Goal: Task Accomplishment & Management: Use online tool/utility

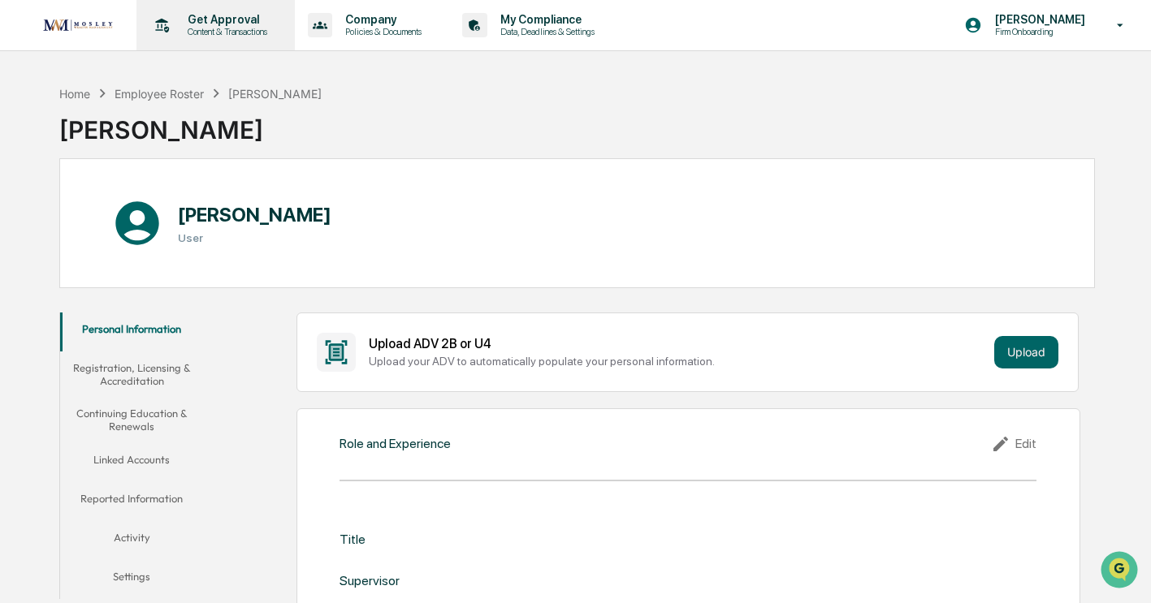
click at [201, 30] on p "Content & Transactions" at bounding box center [225, 31] width 101 height 11
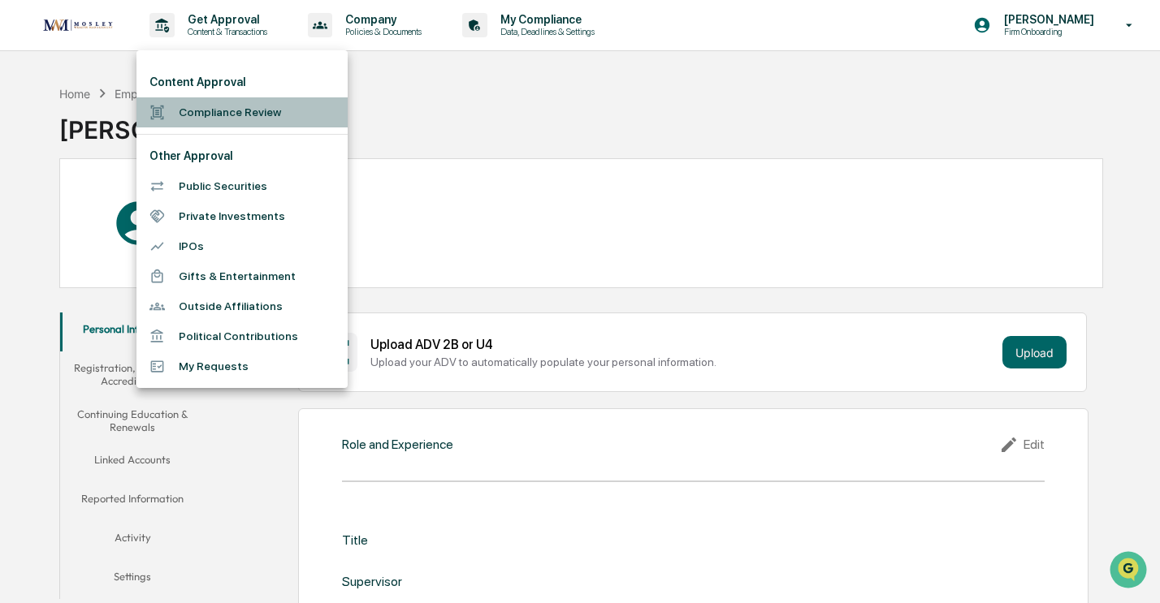
click at [212, 110] on li "Compliance Review" at bounding box center [241, 112] width 211 height 30
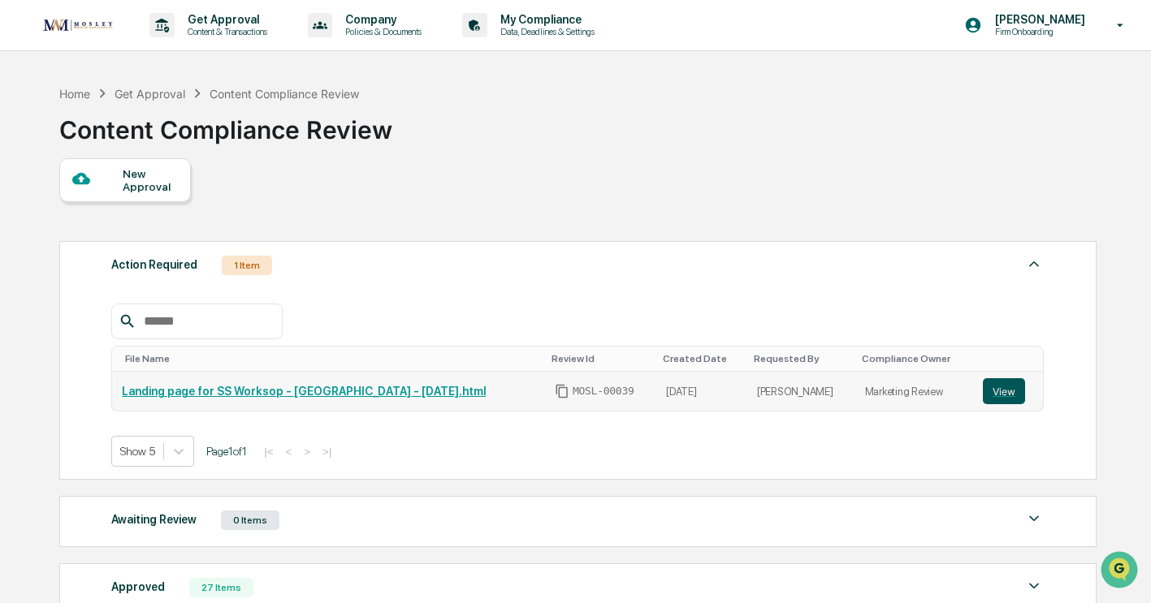
click at [1009, 400] on button "View" at bounding box center [1004, 391] width 42 height 26
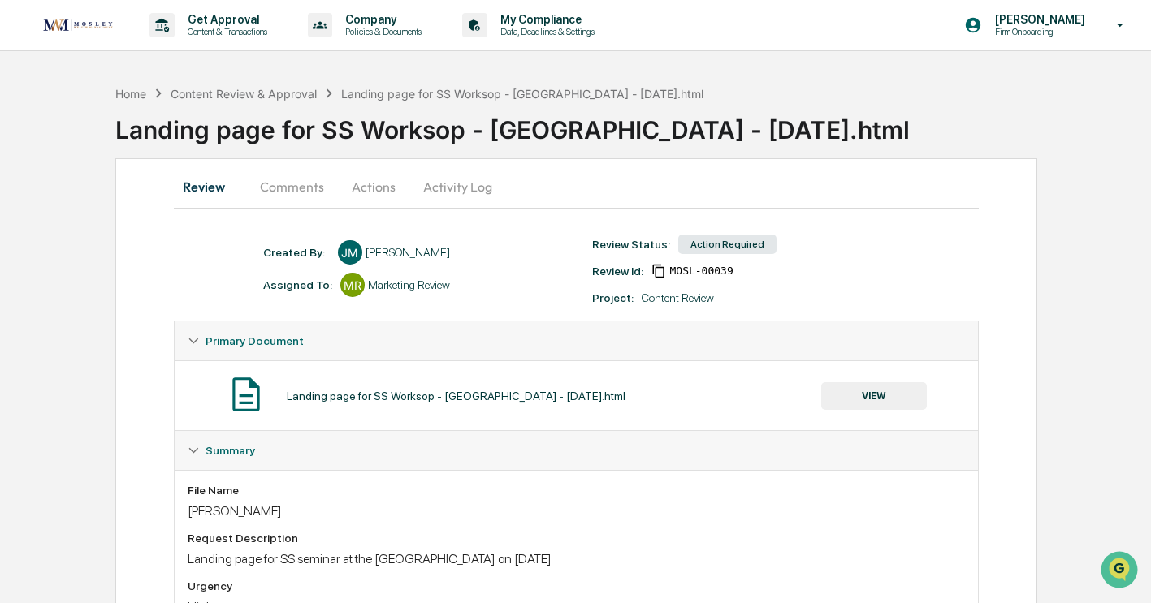
click at [297, 184] on button "Comments" at bounding box center [292, 186] width 90 height 39
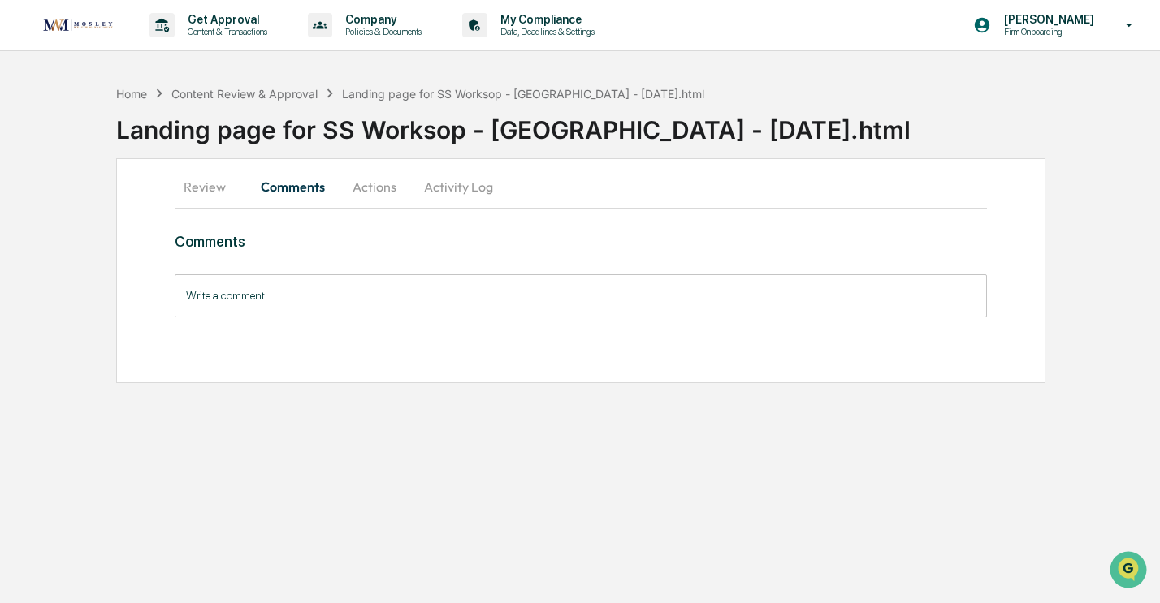
click at [213, 190] on button "Review" at bounding box center [211, 186] width 73 height 39
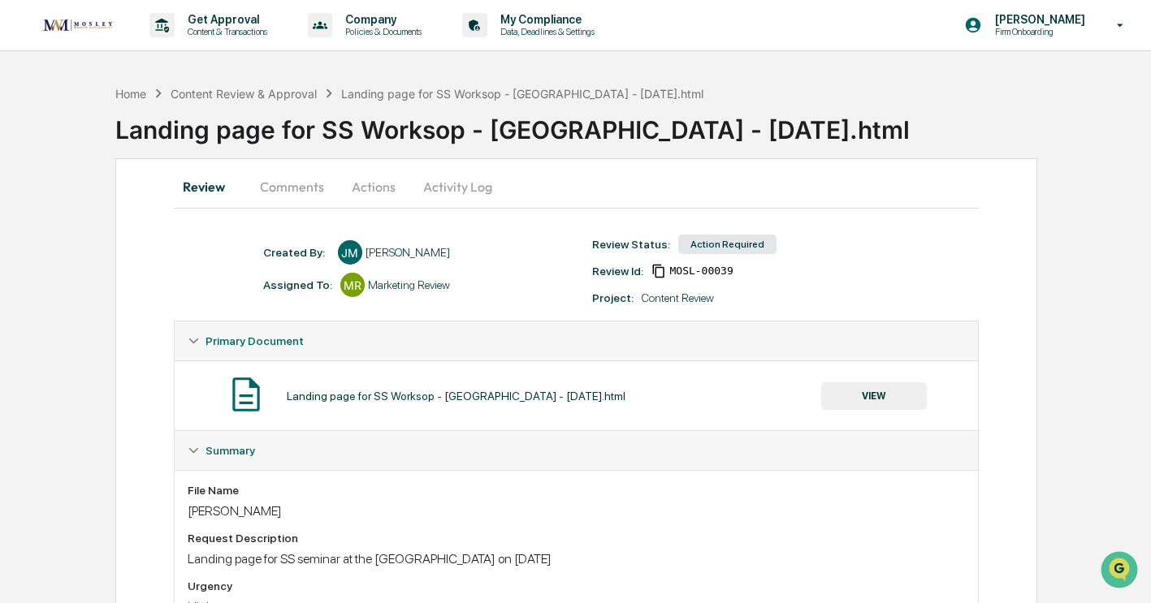
click at [891, 401] on button "VIEW" at bounding box center [874, 396] width 106 height 28
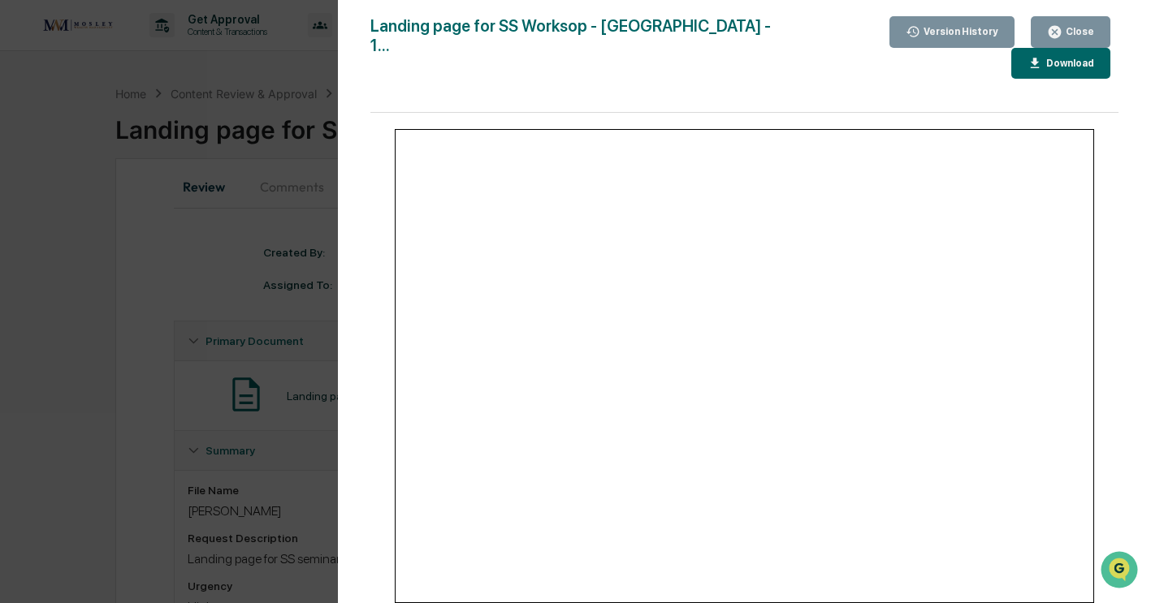
click at [1059, 32] on icon "button" at bounding box center [1054, 31] width 15 height 15
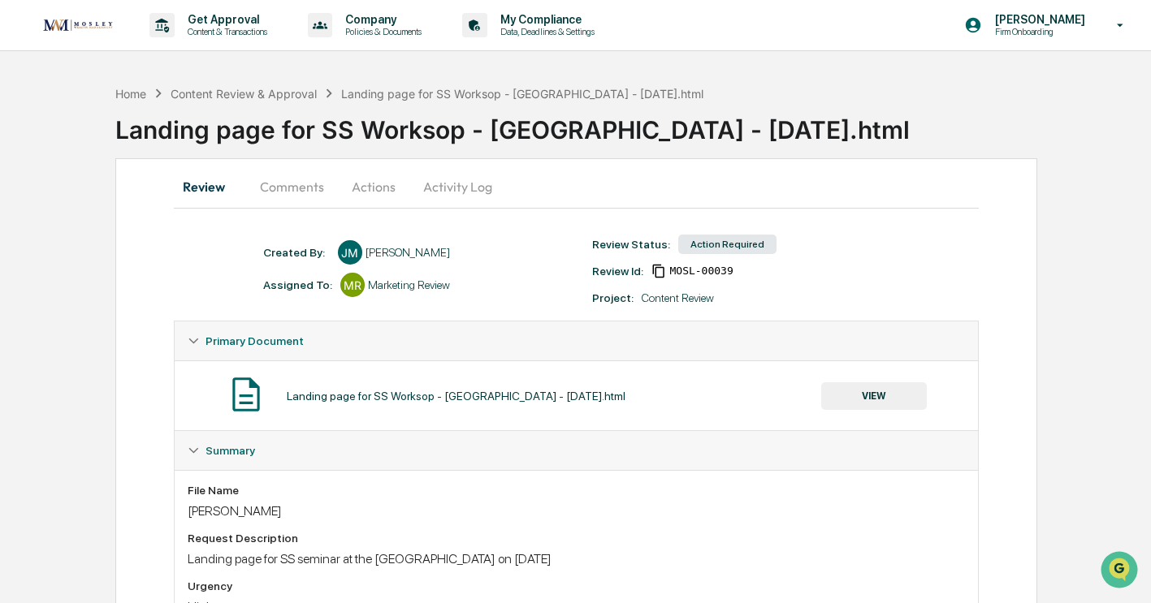
click at [378, 189] on button "Actions" at bounding box center [373, 186] width 73 height 39
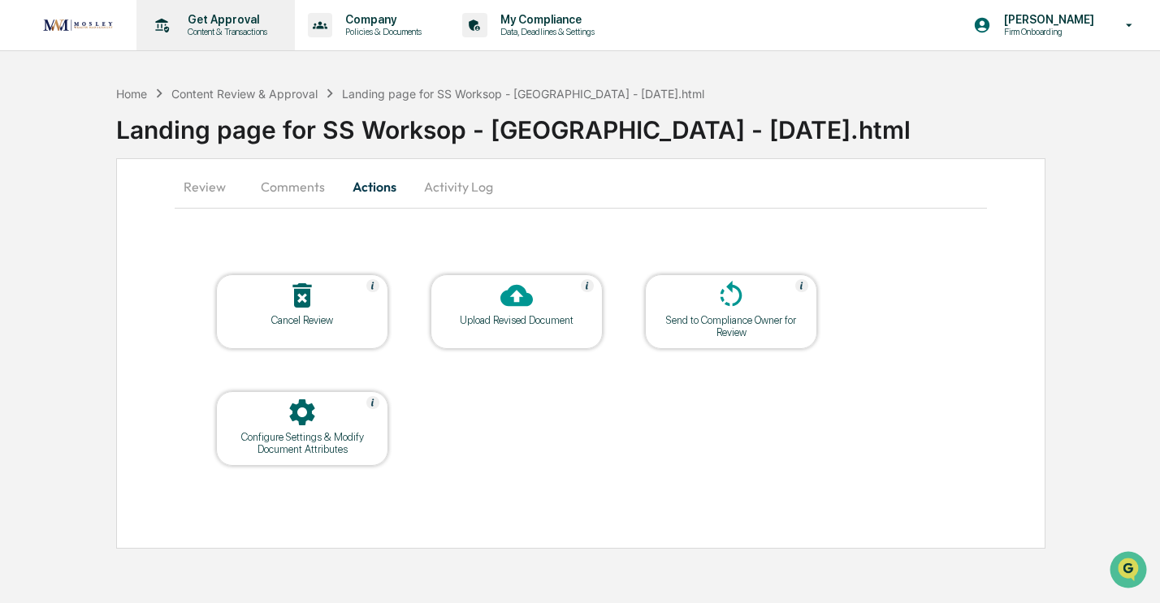
click at [201, 25] on p "Get Approval" at bounding box center [225, 19] width 101 height 13
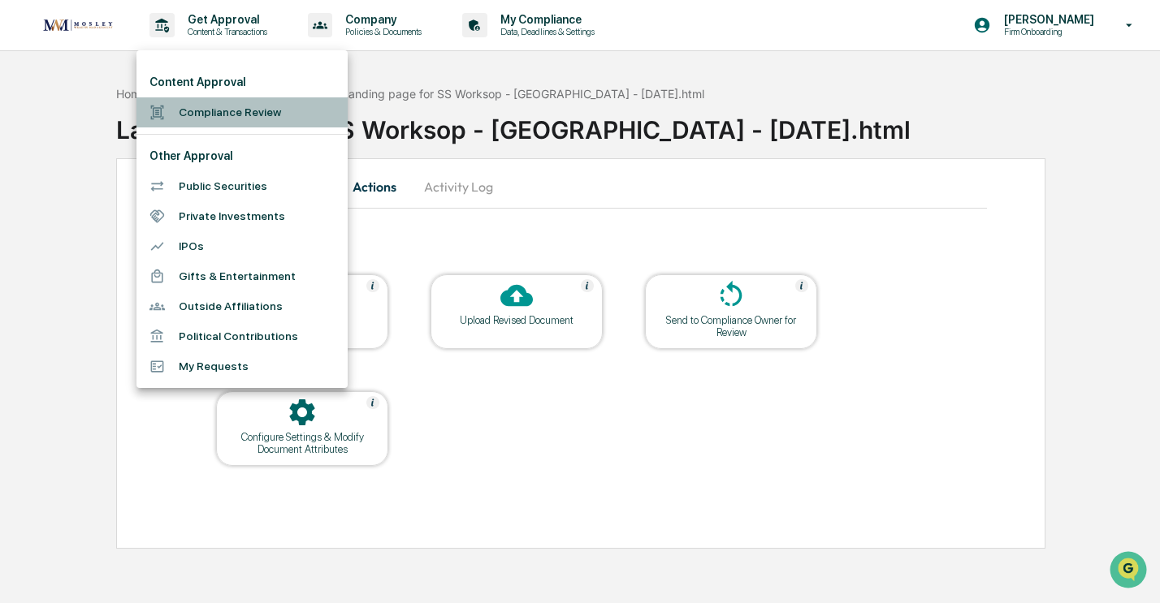
click at [246, 110] on li "Compliance Review" at bounding box center [241, 112] width 211 height 30
